Goal: Transaction & Acquisition: Purchase product/service

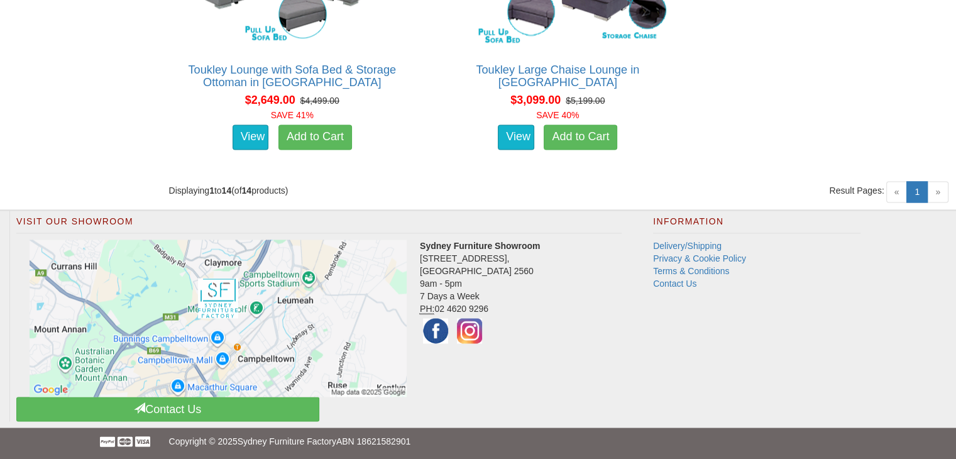
scroll to position [1955, 0]
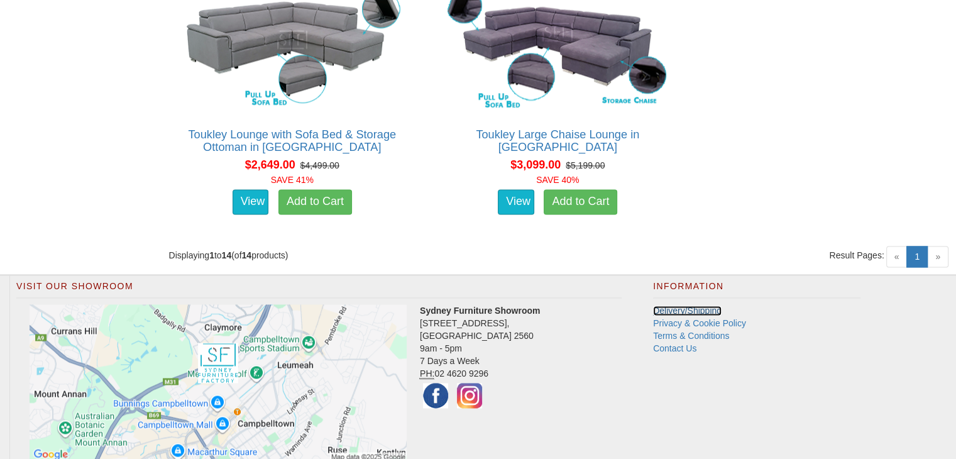
click at [705, 311] on link "Delivery/Shipping" at bounding box center [687, 311] width 69 height 10
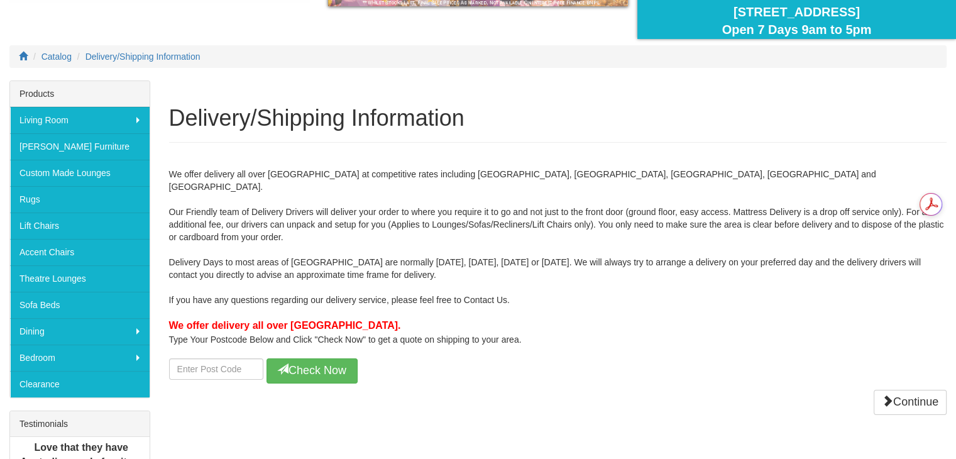
scroll to position [126, 0]
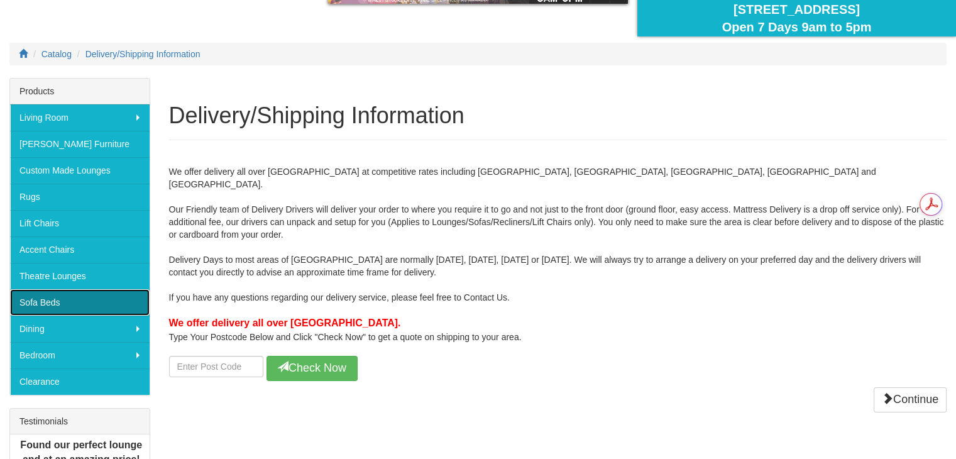
click at [51, 293] on link "Sofa Beds" at bounding box center [80, 302] width 140 height 26
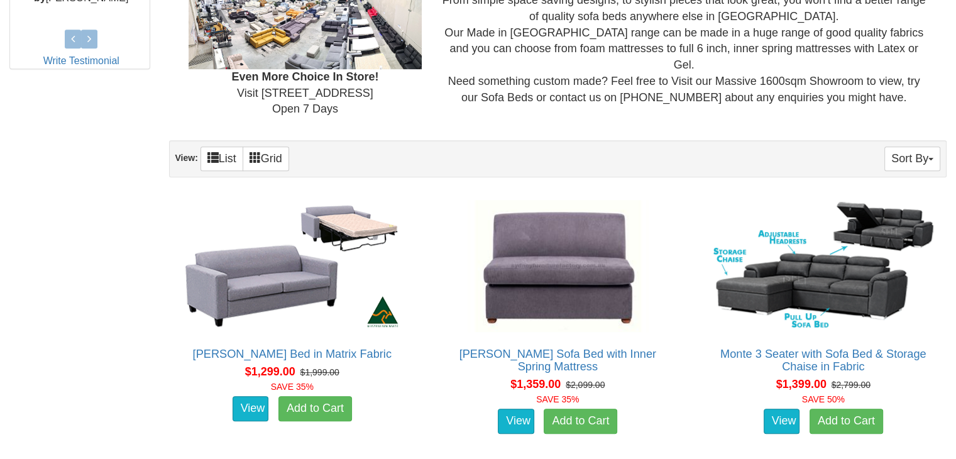
scroll to position [674, 0]
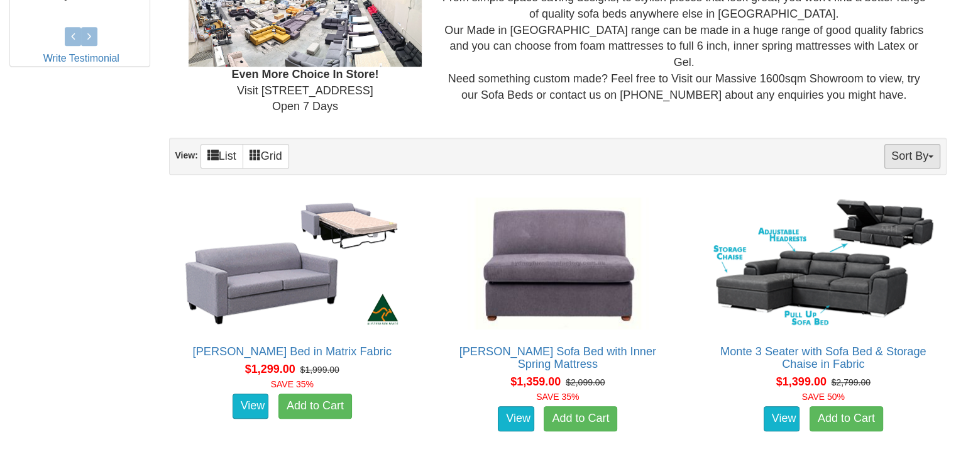
click at [906, 148] on button "Sort By" at bounding box center [913, 156] width 56 height 25
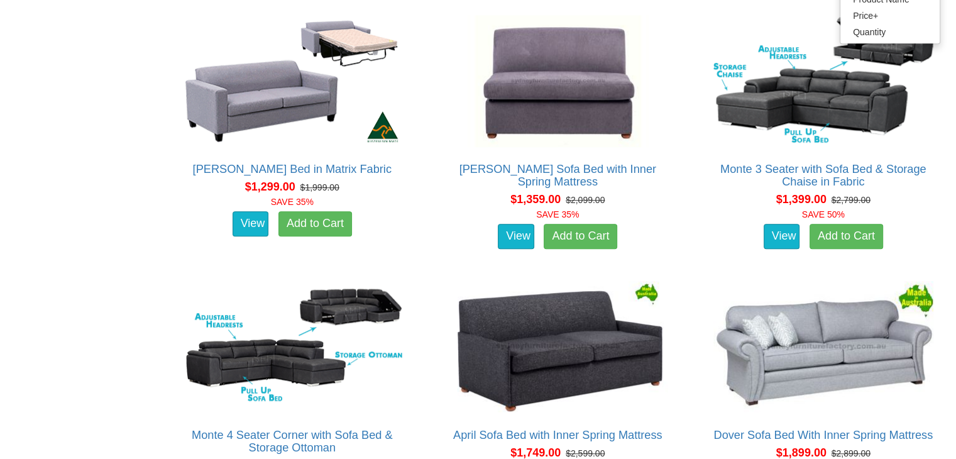
scroll to position [859, 0]
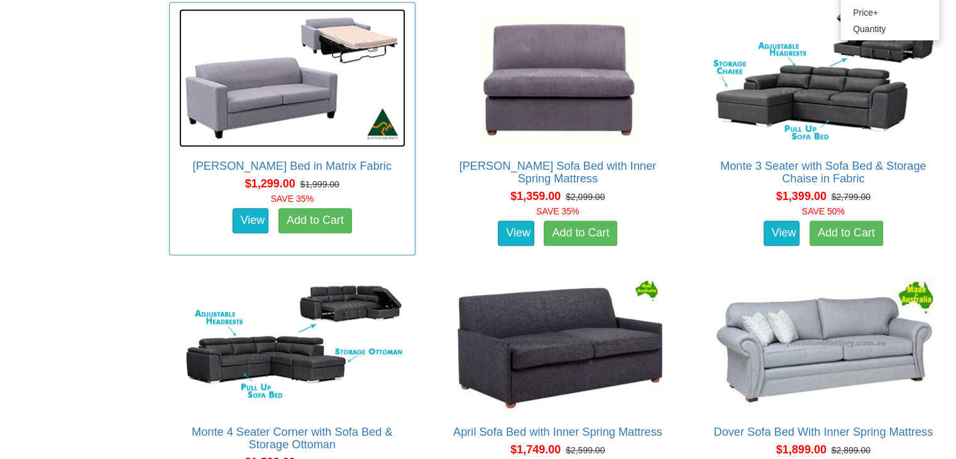
click at [262, 105] on img at bounding box center [292, 78] width 226 height 138
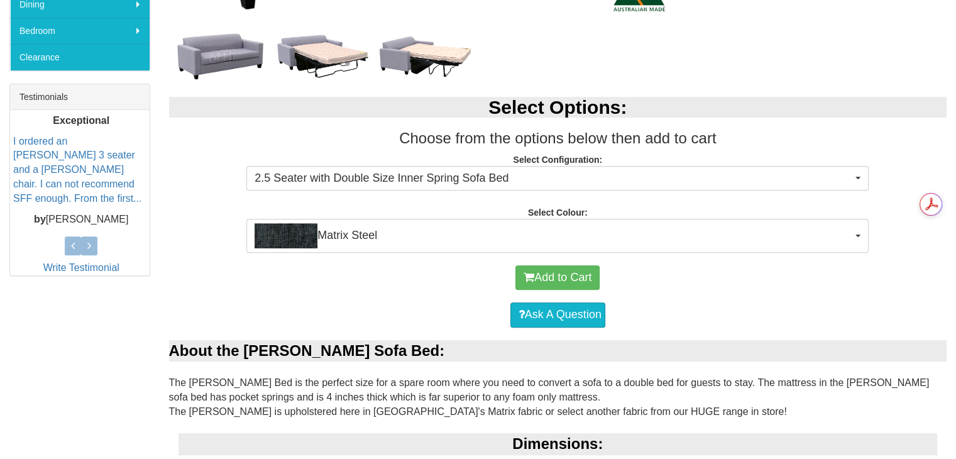
scroll to position [461, 0]
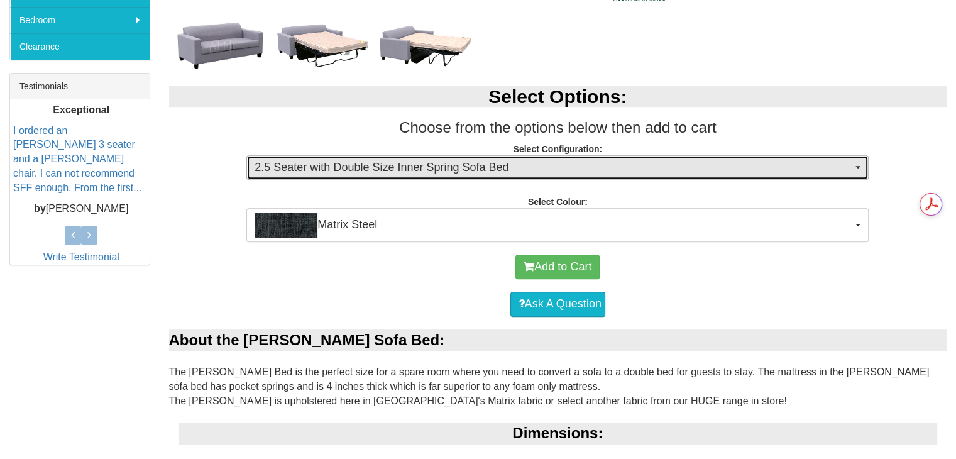
click at [855, 168] on button "2.5 Seater with Double Size Inner Spring Sofa Bed" at bounding box center [557, 167] width 622 height 25
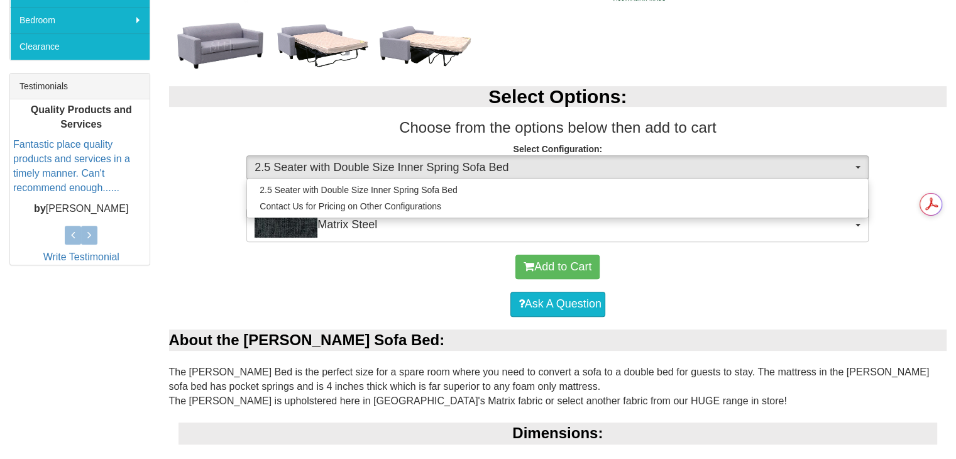
click at [854, 94] on h2 "Select Options:" at bounding box center [558, 96] width 778 height 21
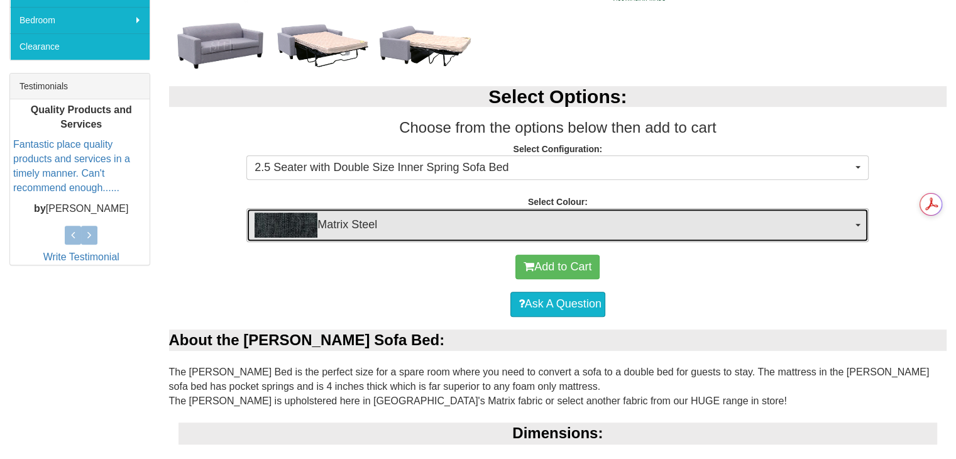
click at [855, 221] on button "Matrix Steel" at bounding box center [557, 225] width 622 height 34
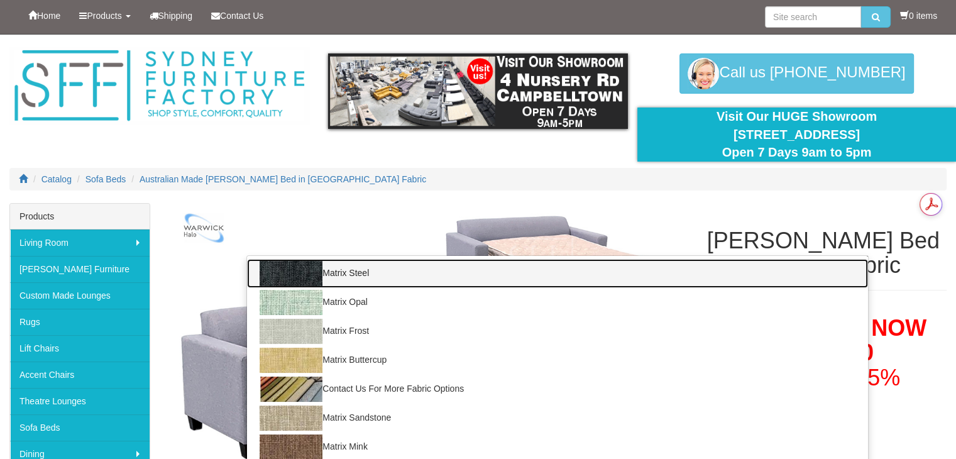
scroll to position [0, 0]
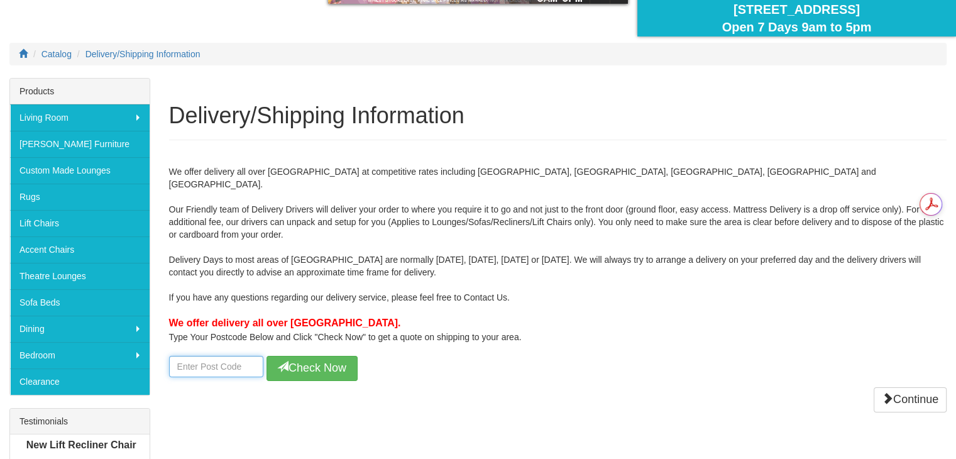
click at [232, 356] on input "number" at bounding box center [216, 366] width 94 height 21
type input "2047"
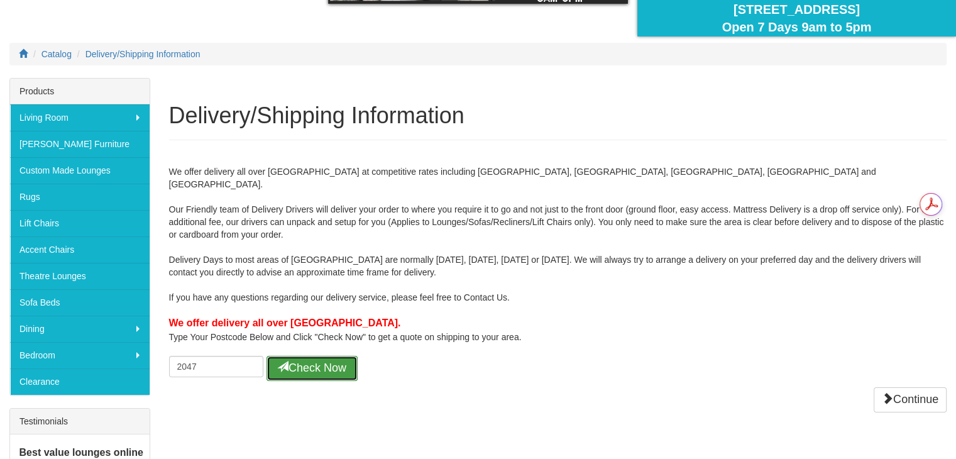
click at [301, 356] on button "Check Now" at bounding box center [312, 368] width 91 height 25
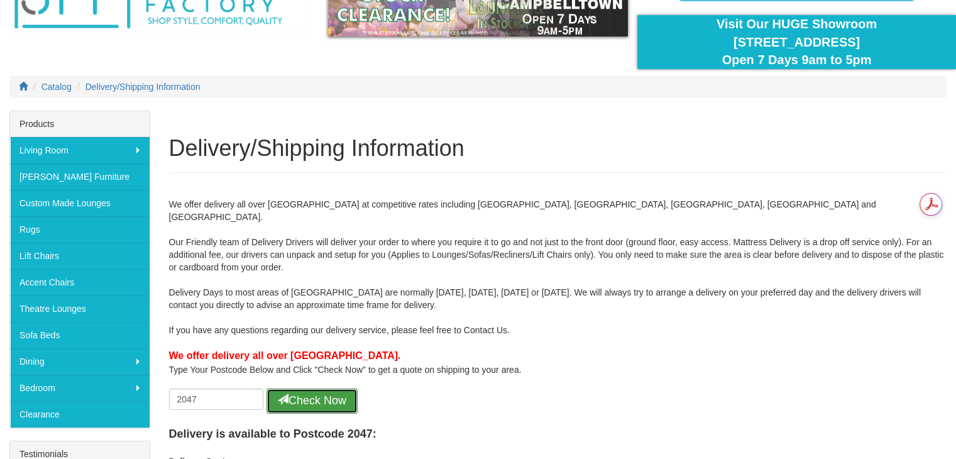
scroll to position [91, 0]
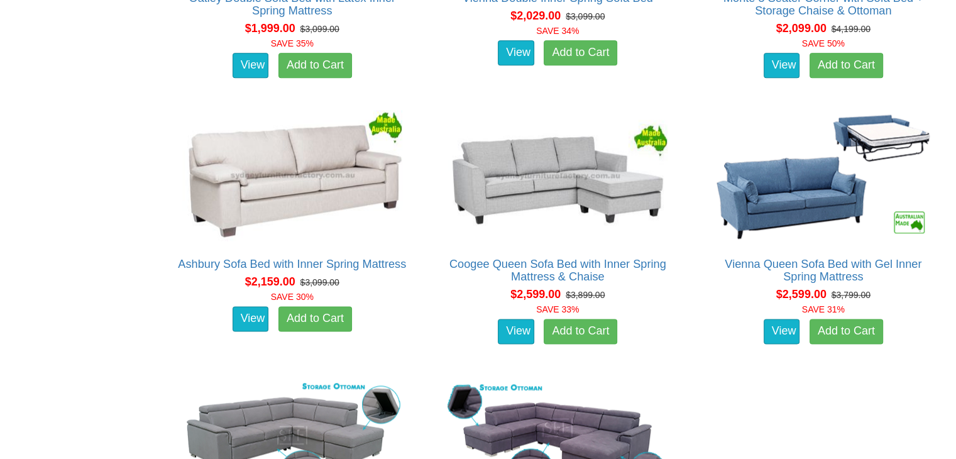
scroll to position [1557, 0]
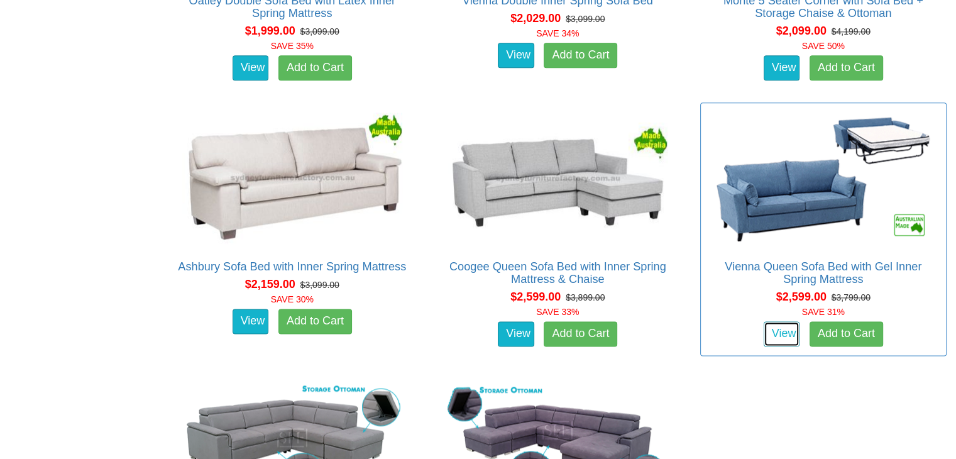
click at [778, 338] on link "View" at bounding box center [782, 333] width 36 height 25
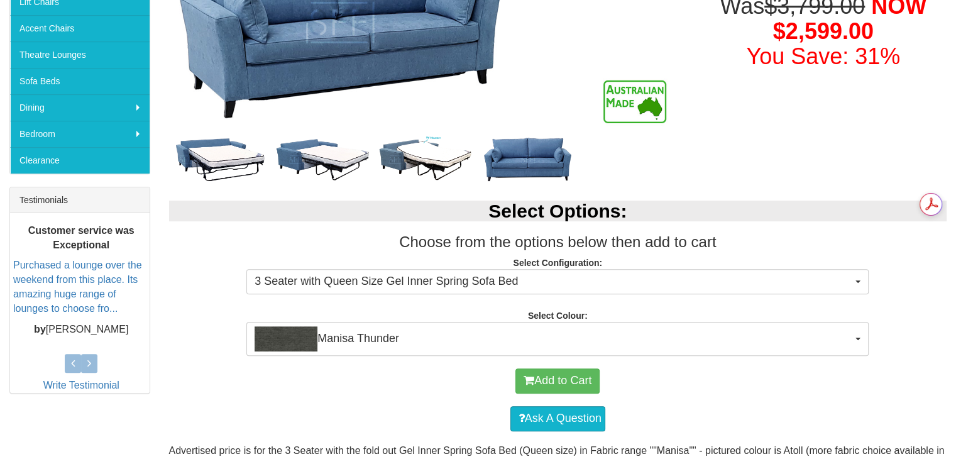
scroll to position [443, 0]
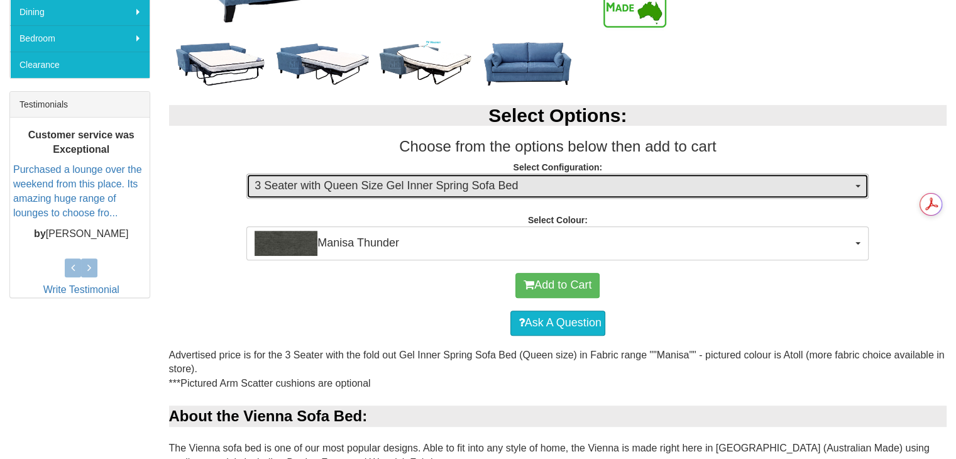
click at [824, 192] on span "3 Seater with Queen Size Gel Inner Spring Sofa Bed" at bounding box center [554, 186] width 598 height 16
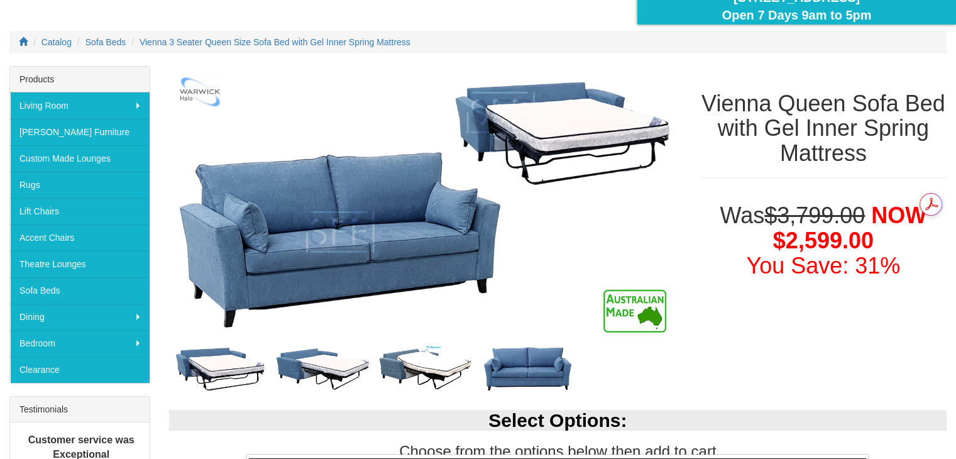
scroll to position [0, 0]
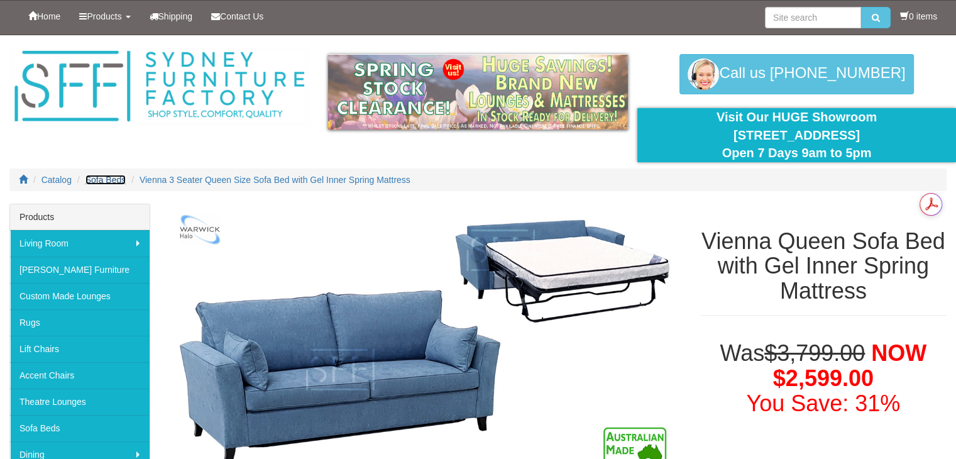
click at [116, 177] on span "Sofa Beds" at bounding box center [106, 180] width 41 height 10
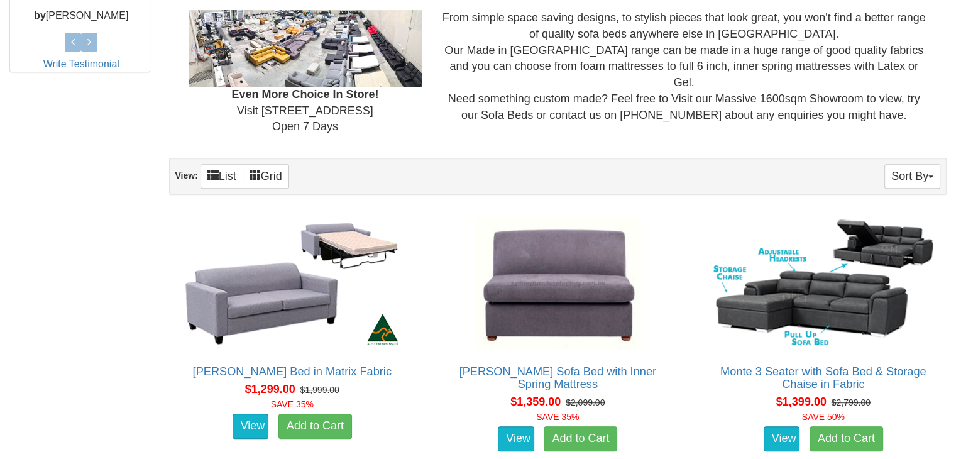
scroll to position [657, 0]
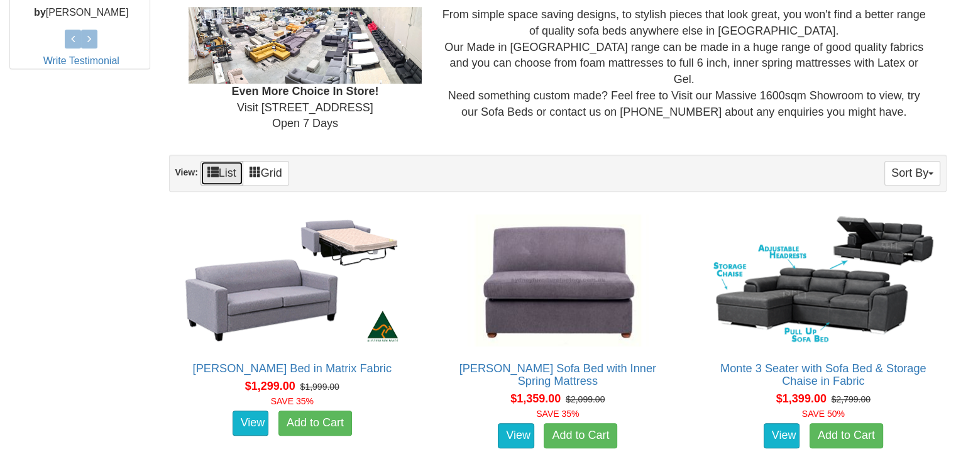
click at [214, 169] on span at bounding box center [212, 171] width 11 height 11
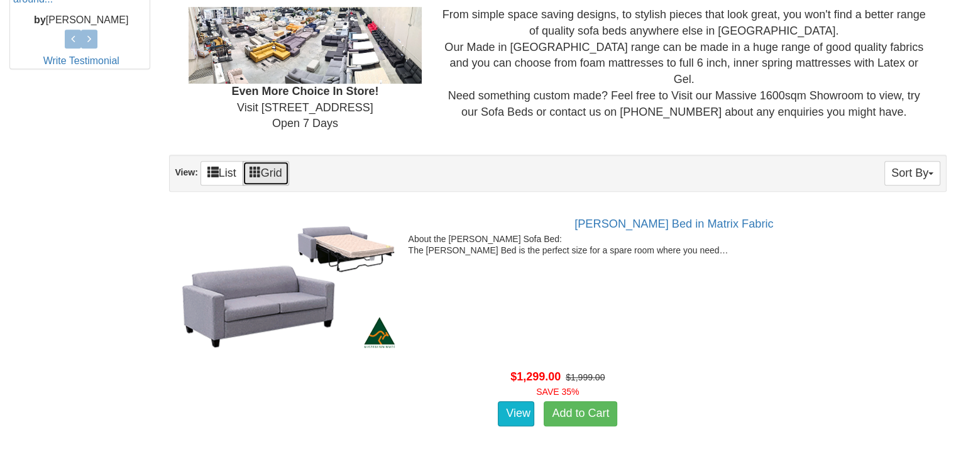
click at [260, 167] on span at bounding box center [255, 171] width 11 height 11
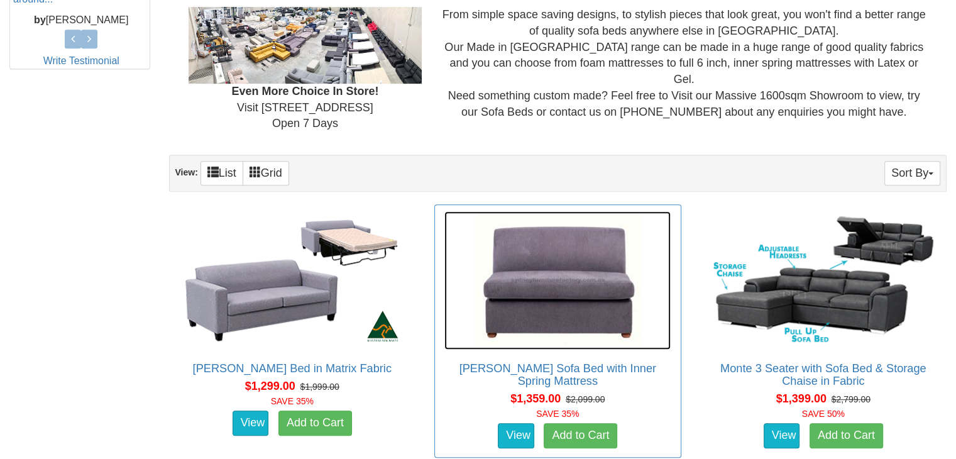
click at [556, 290] on img at bounding box center [557, 280] width 226 height 138
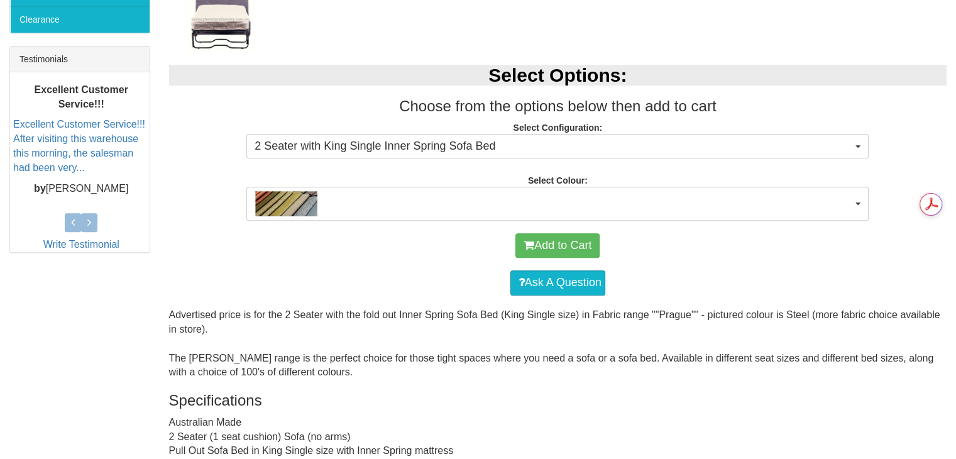
scroll to position [487, 0]
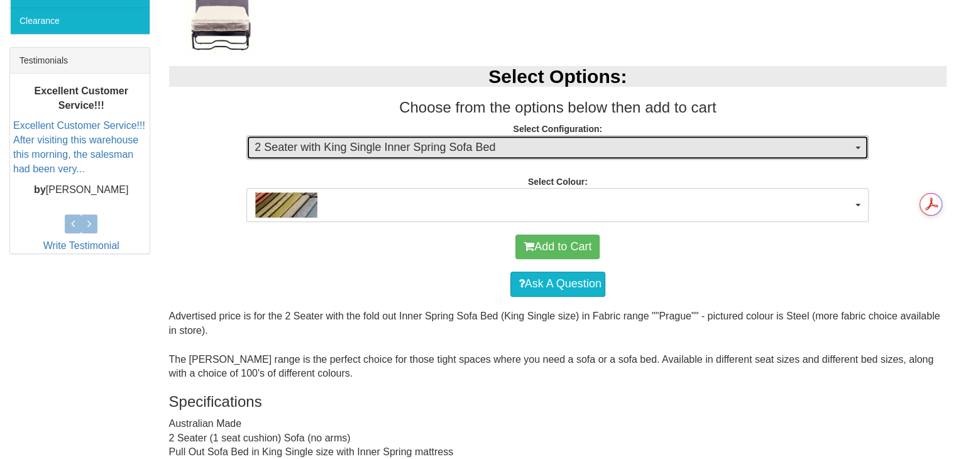
click at [668, 149] on span "2 Seater with King Single Inner Spring Sofa Bed" at bounding box center [554, 148] width 598 height 16
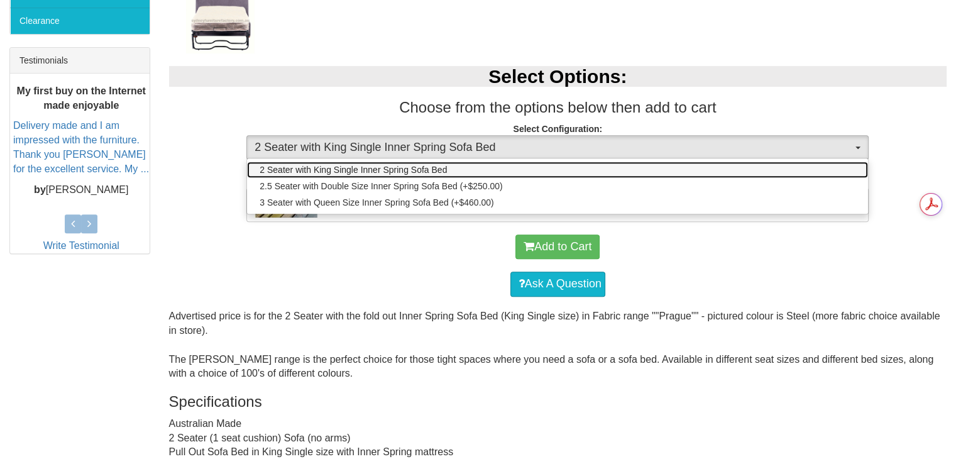
click at [426, 168] on span "2 Seater with King Single Inner Spring Sofa Bed" at bounding box center [353, 169] width 187 height 13
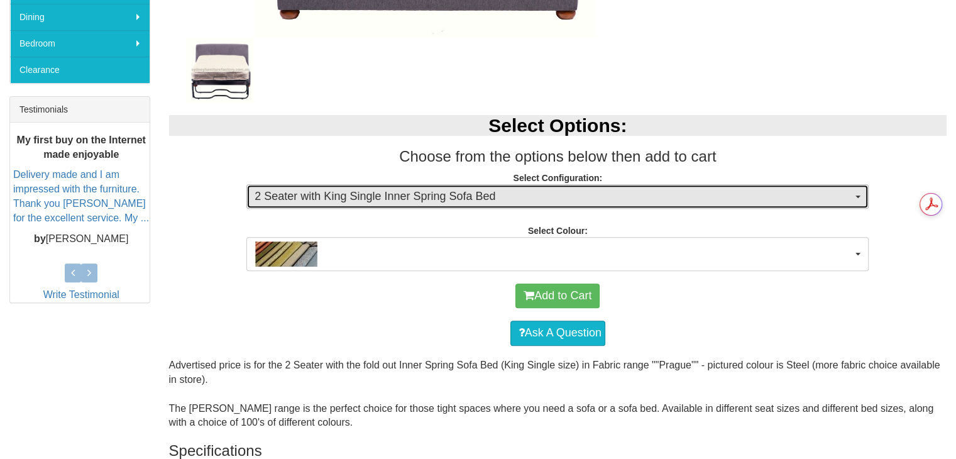
scroll to position [402, 0]
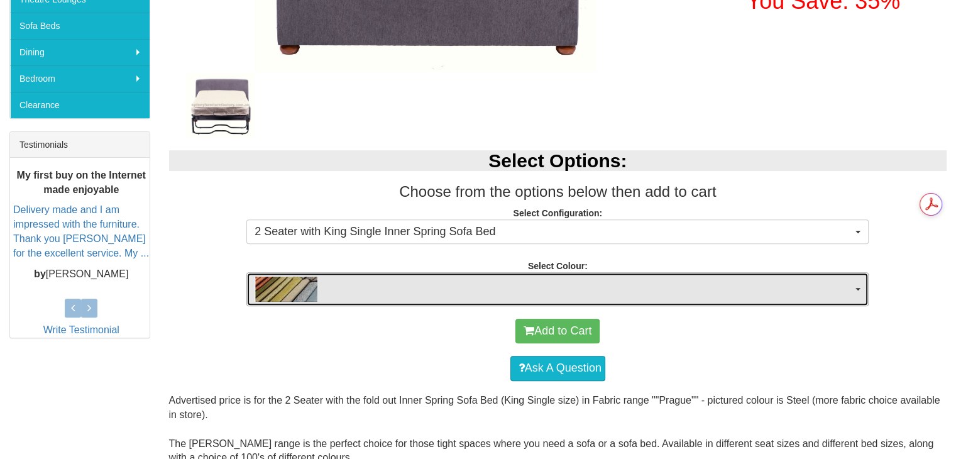
click at [815, 297] on span "button" at bounding box center [554, 289] width 598 height 25
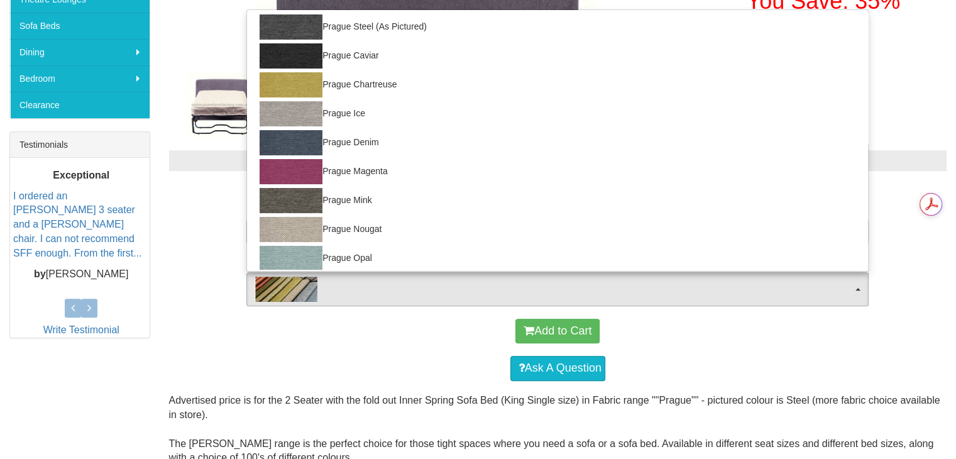
scroll to position [0, 0]
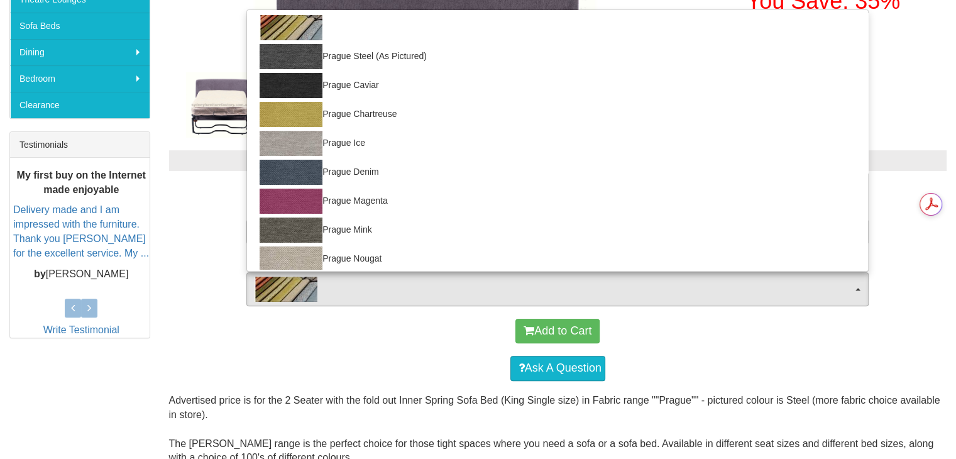
drag, startPoint x: 963, startPoint y: 116, endPoint x: 933, endPoint y: 24, distance: 97.2
click at [933, 24] on div "[PERSON_NAME] Sofa Bed with Inner Spring Mattress Was $2,099.00 NOW $1,359.00 Y…" at bounding box center [558, 344] width 797 height 1086
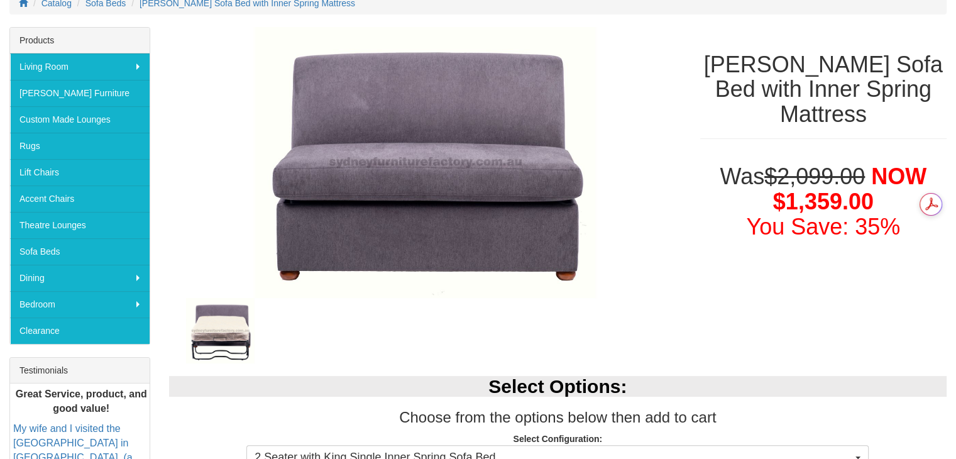
scroll to position [179, 0]
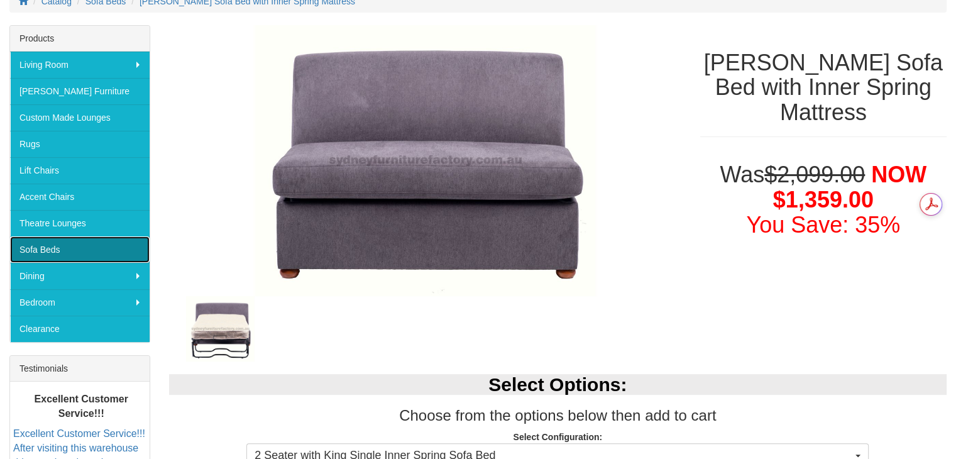
click at [28, 239] on link "Sofa Beds" at bounding box center [80, 249] width 140 height 26
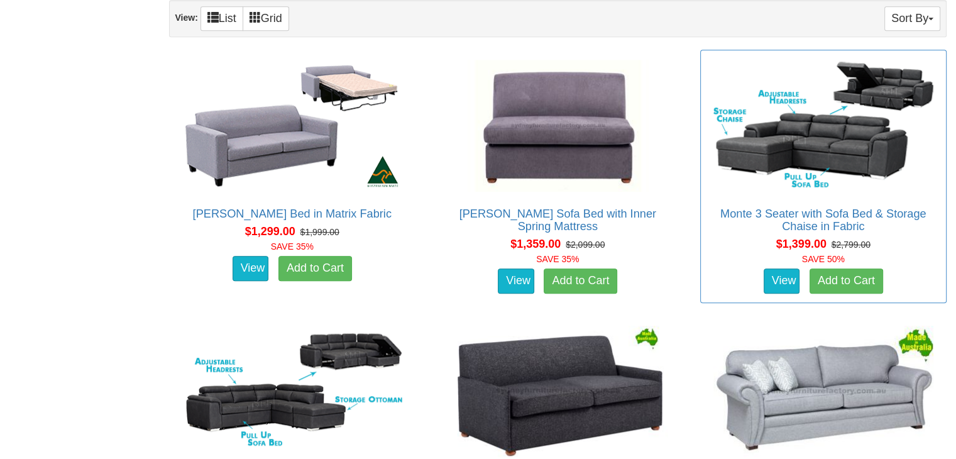
scroll to position [817, 0]
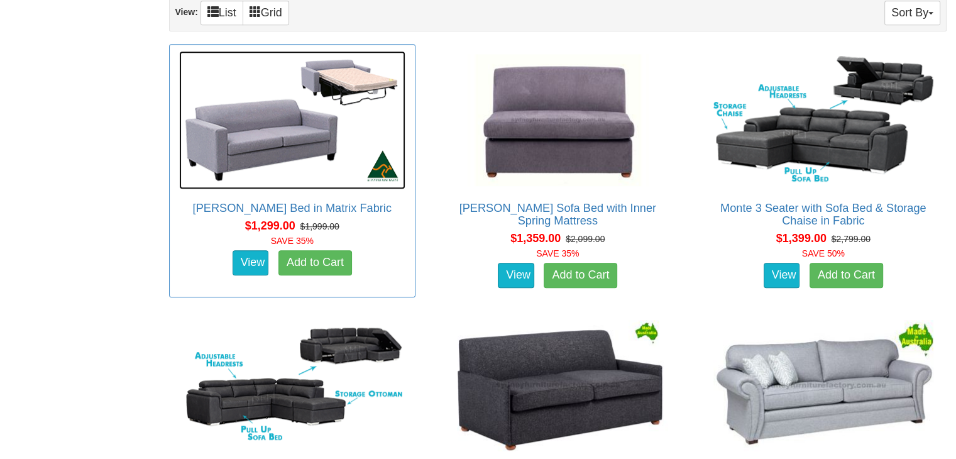
click at [244, 123] on img at bounding box center [292, 120] width 226 height 138
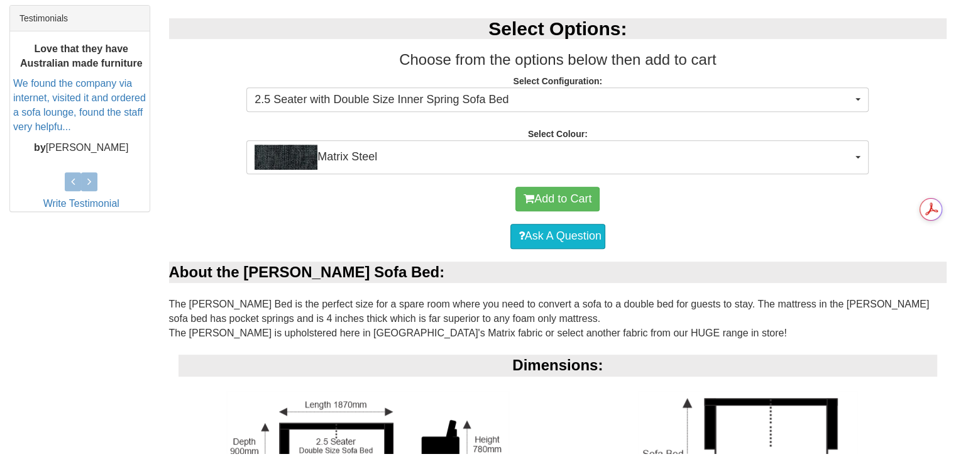
scroll to position [509, 0]
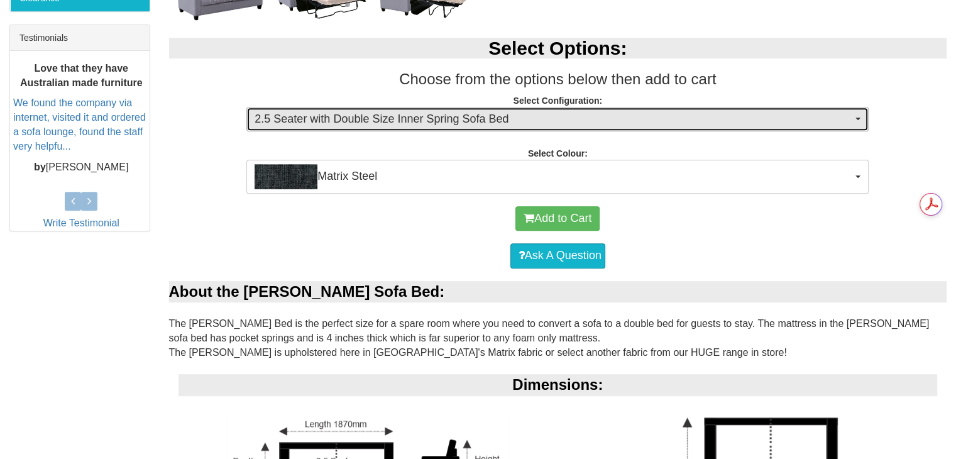
click at [790, 121] on span "2.5 Seater with Double Size Inner Spring Sofa Bed" at bounding box center [554, 119] width 598 height 16
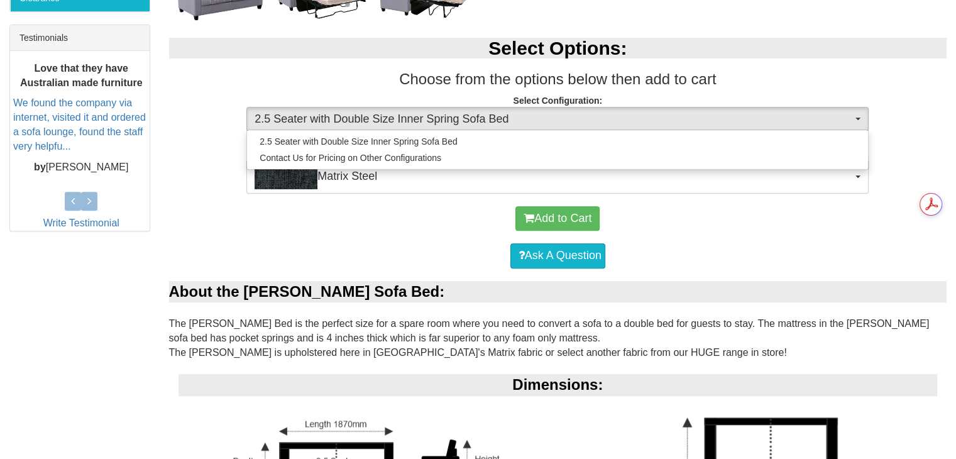
click at [842, 237] on div "Ask A Question" at bounding box center [558, 256] width 766 height 38
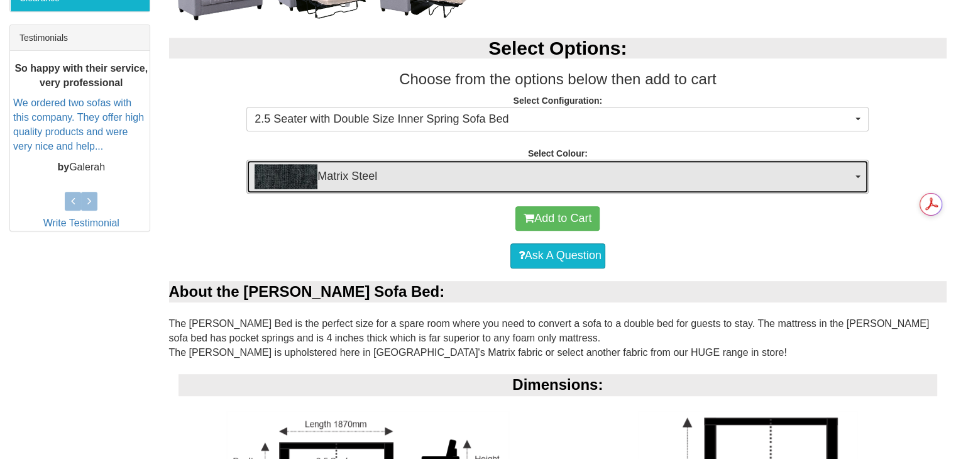
click at [854, 174] on button "Matrix Steel" at bounding box center [557, 177] width 622 height 34
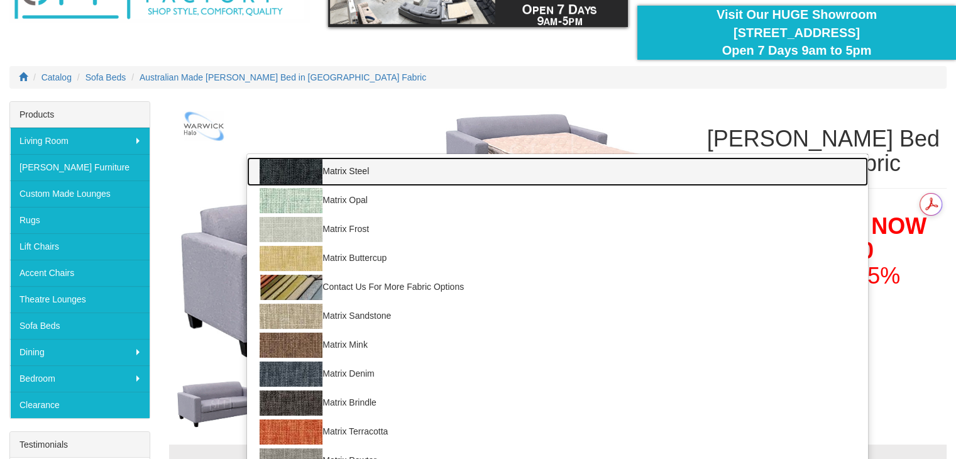
scroll to position [0, 0]
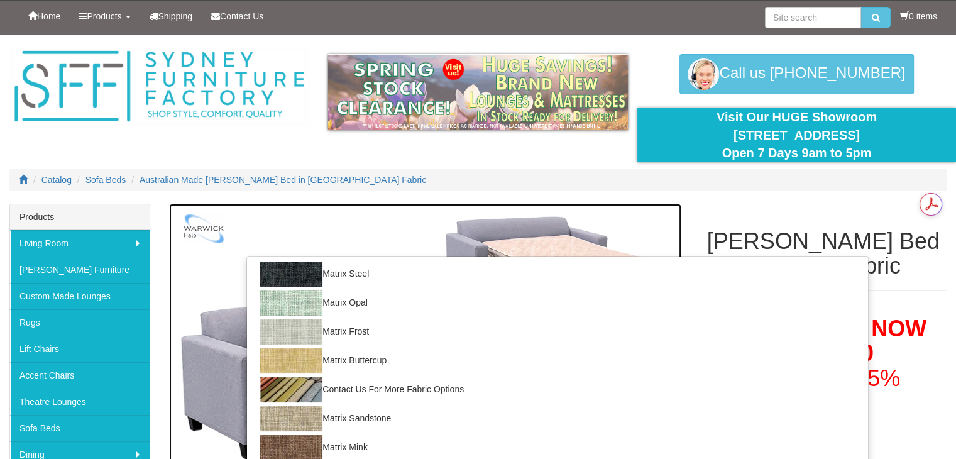
click at [337, 222] on img at bounding box center [425, 342] width 512 height 277
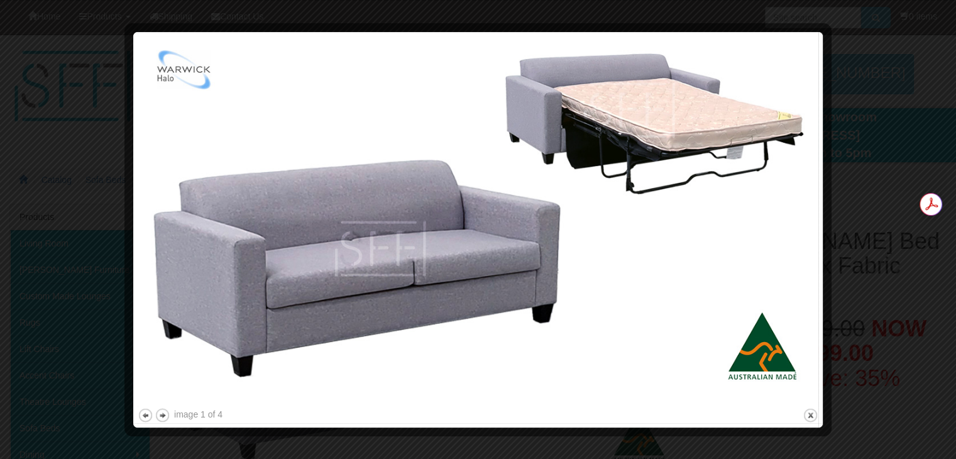
scroll to position [401, 0]
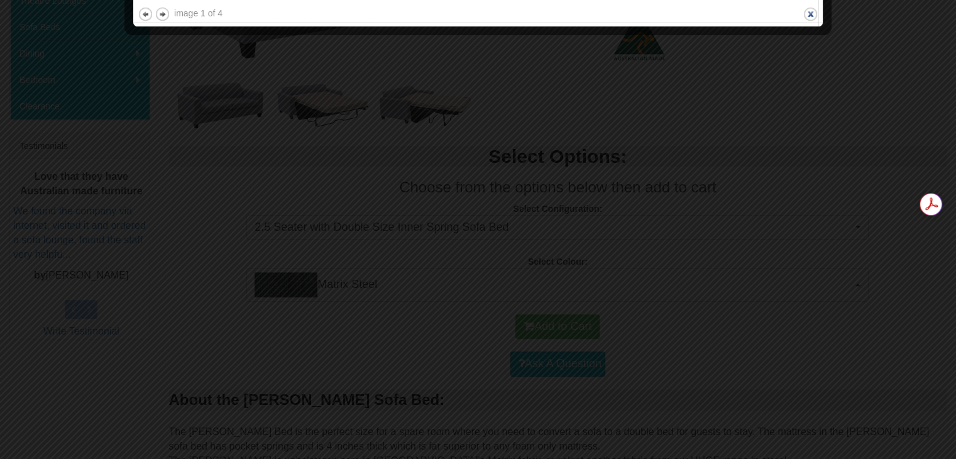
click at [813, 13] on button "close" at bounding box center [811, 14] width 16 height 16
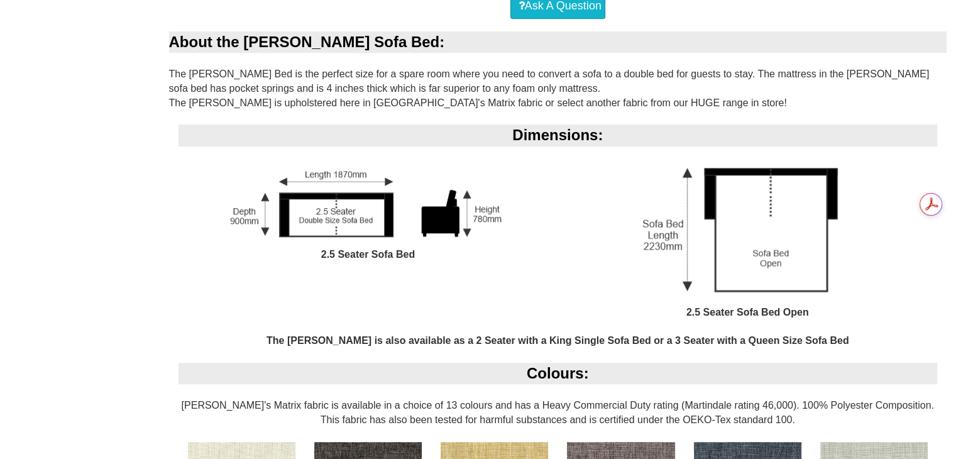
scroll to position [521, 0]
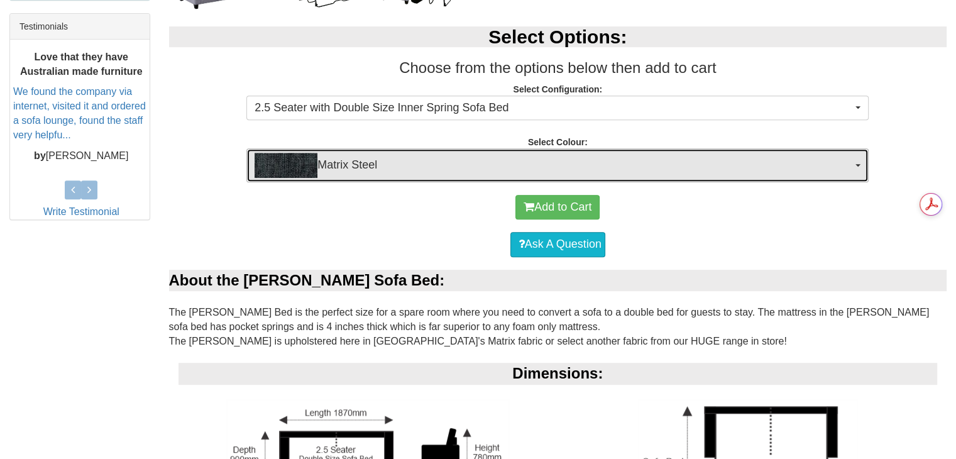
click at [828, 168] on span "Matrix Steel" at bounding box center [554, 165] width 598 height 25
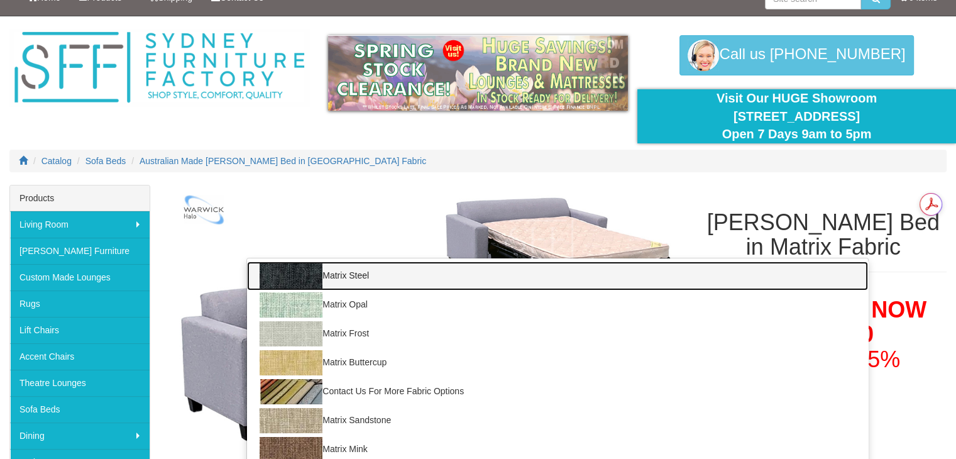
scroll to position [0, 0]
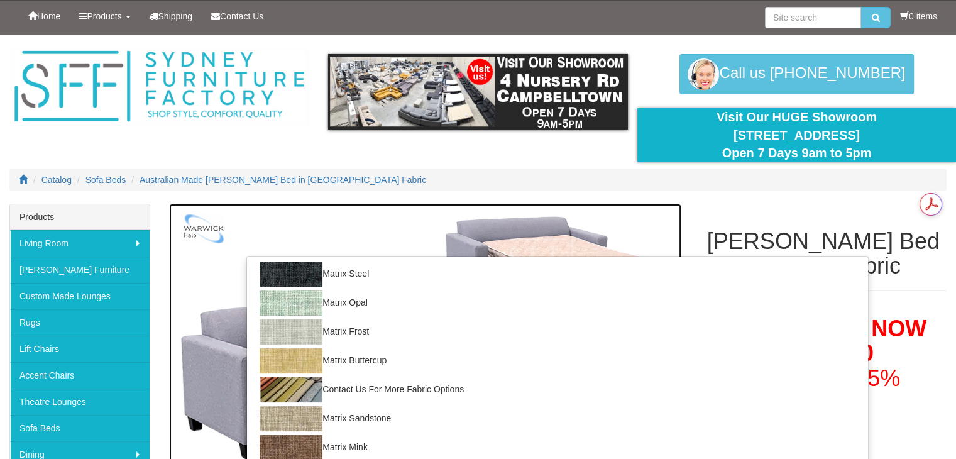
click at [370, 216] on img at bounding box center [425, 342] width 512 height 277
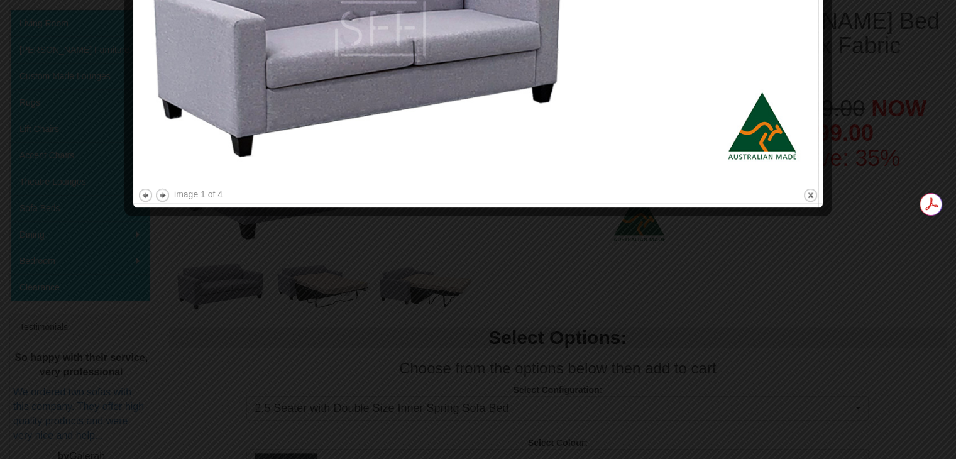
scroll to position [58, 0]
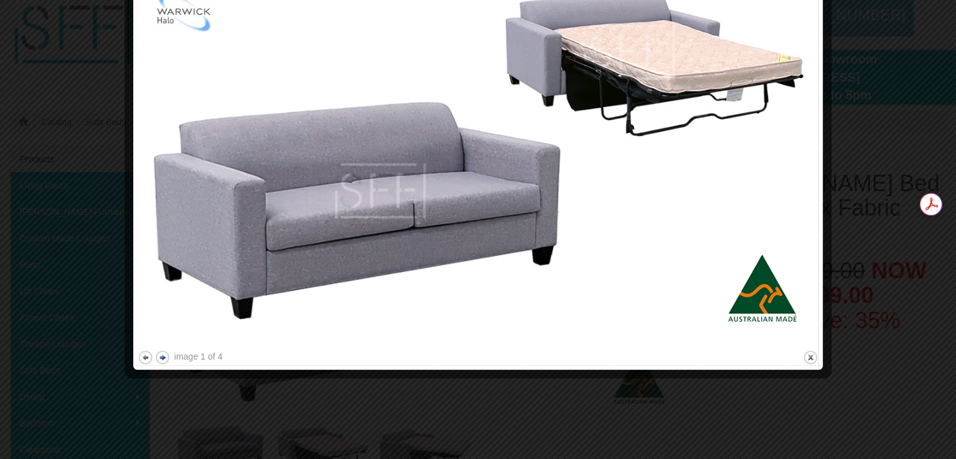
click at [163, 356] on button "next" at bounding box center [163, 358] width 16 height 16
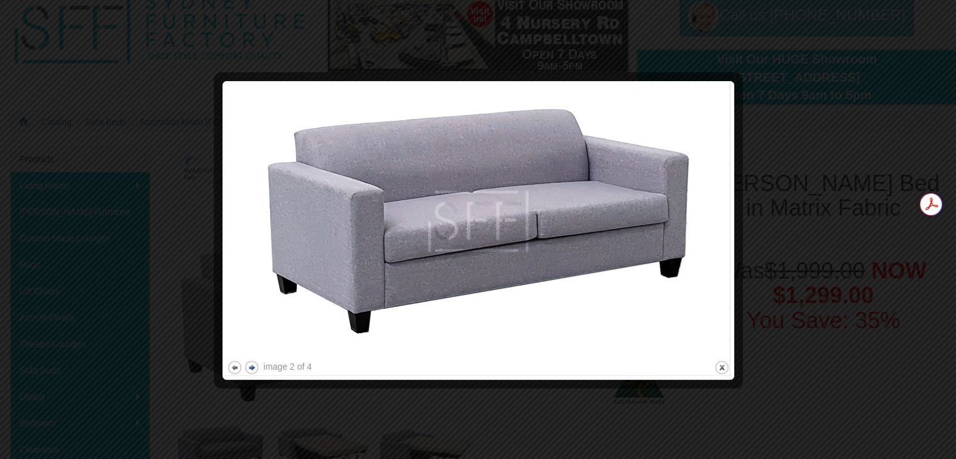
click at [163, 356] on div at bounding box center [478, 229] width 956 height 459
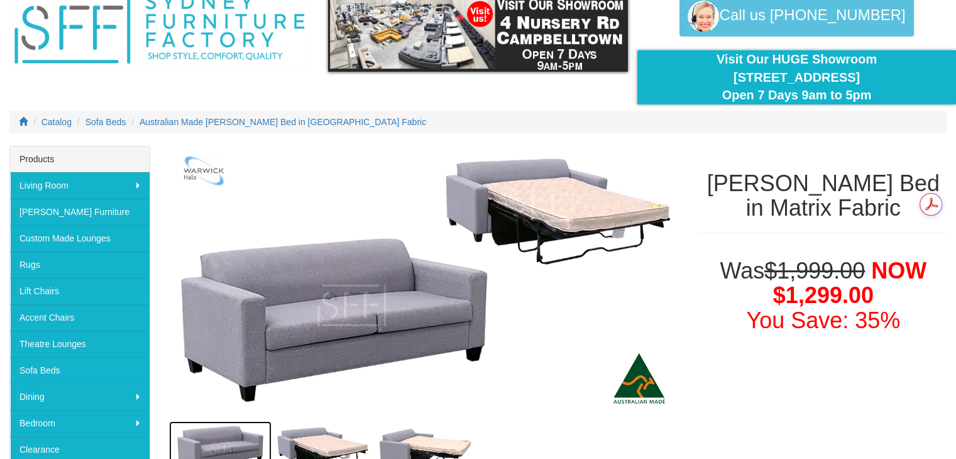
scroll to position [75, 0]
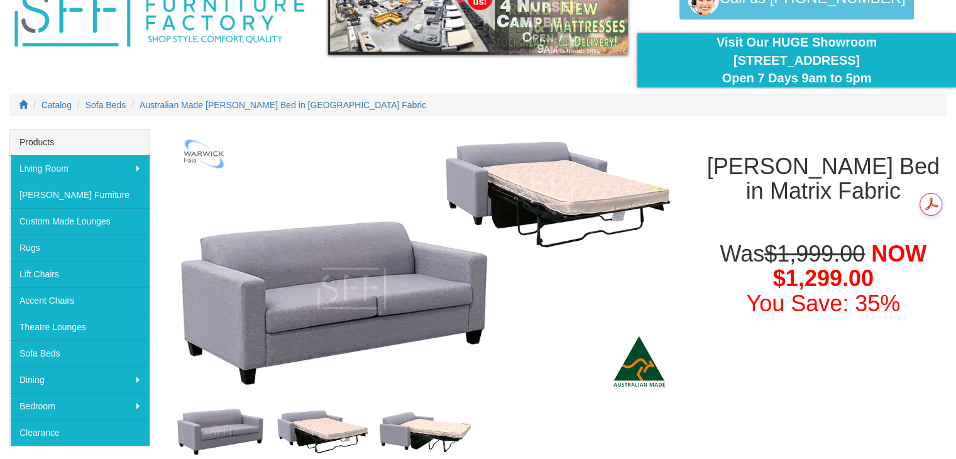
click at [163, 356] on div at bounding box center [425, 294] width 531 height 331
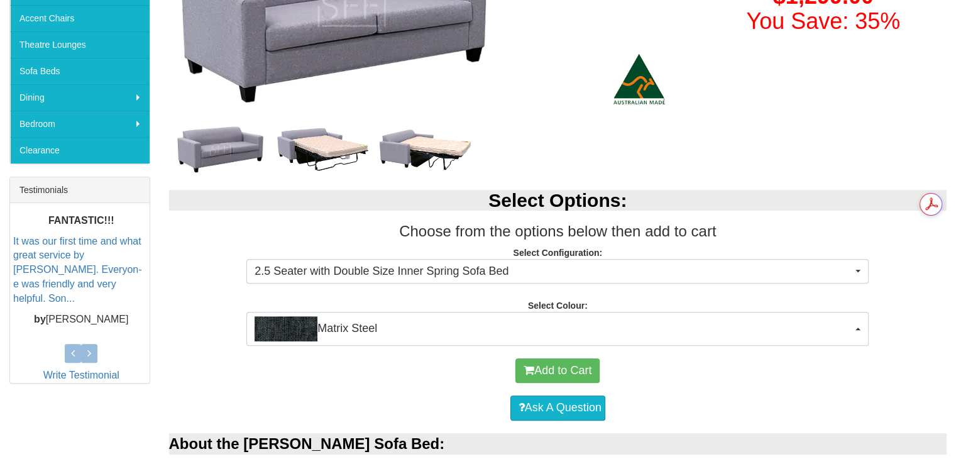
scroll to position [360, 0]
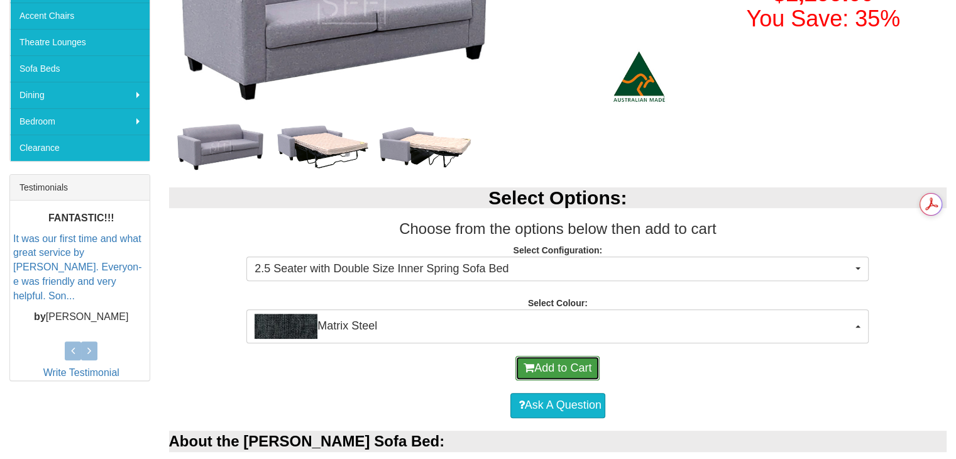
click at [571, 372] on button "Add to Cart" at bounding box center [558, 368] width 84 height 25
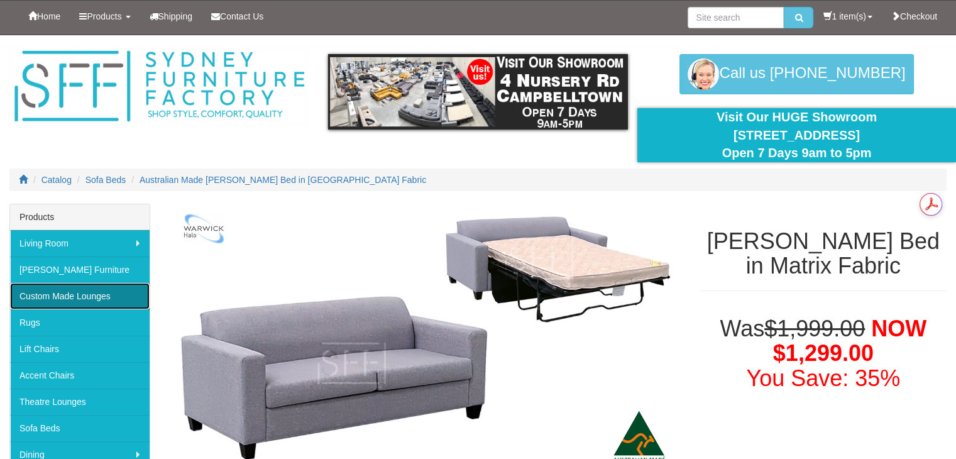
click at [106, 291] on link "Custom Made Lounges" at bounding box center [80, 296] width 140 height 26
